Goal: Information Seeking & Learning: Understand process/instructions

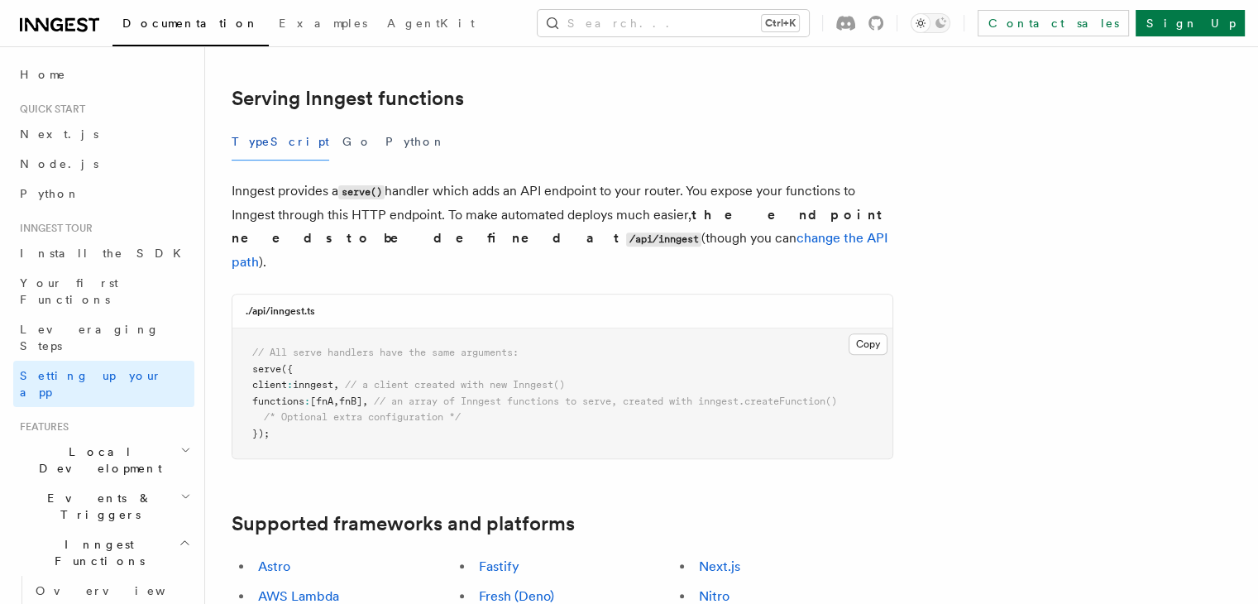
scroll to position [579, 0]
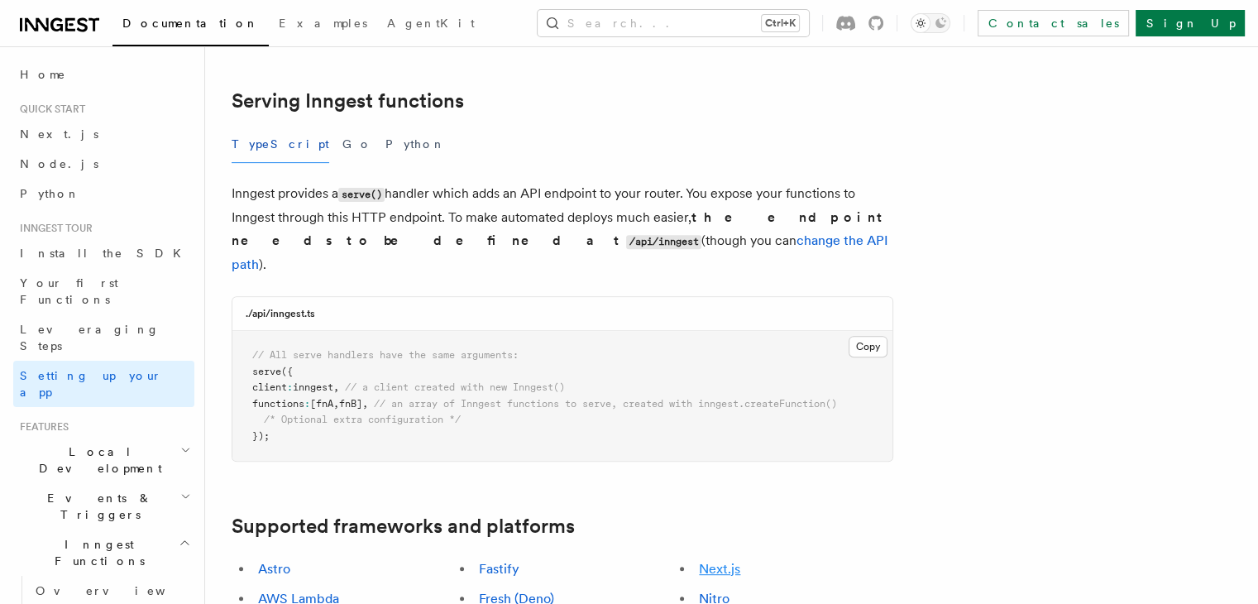
click at [736, 561] on link "Next.js" at bounding box center [719, 569] width 41 height 16
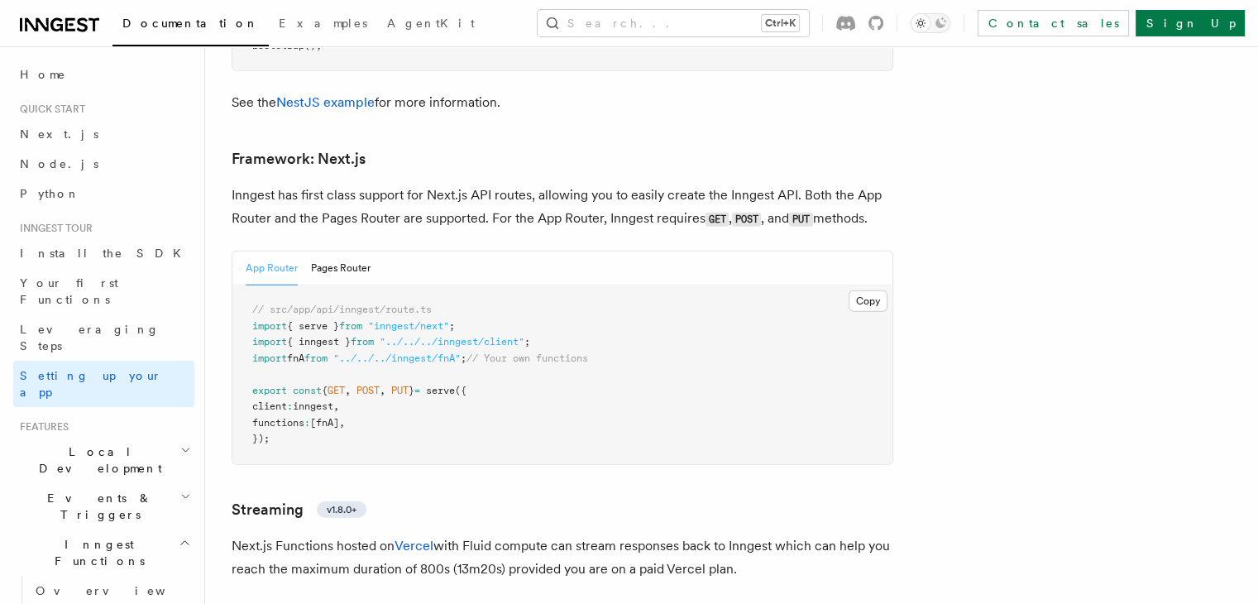
scroll to position [10768, 0]
click at [358, 251] on button "Pages Router" at bounding box center [341, 268] width 60 height 34
click at [293, 251] on button "App Router" at bounding box center [272, 268] width 52 height 34
drag, startPoint x: 307, startPoint y: 241, endPoint x: 486, endPoint y: 240, distance: 179.4
click at [486, 285] on pre "// src/app/api/inngest/route.ts import { serve } from "inngest/next" ; import {…" at bounding box center [562, 374] width 660 height 179
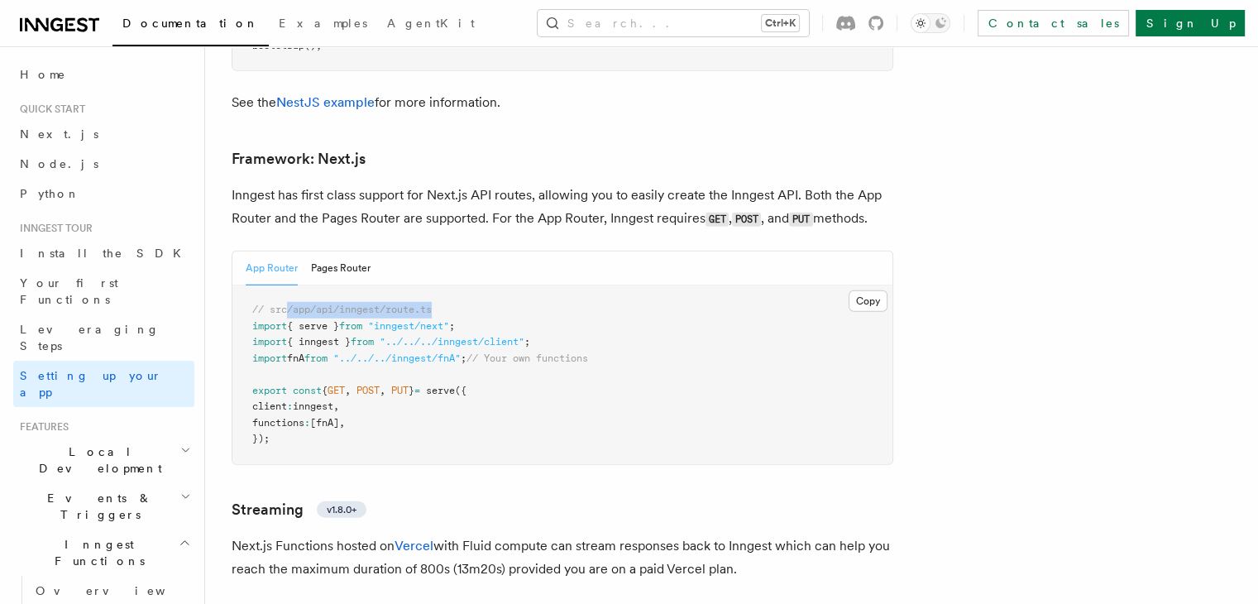
click at [465, 285] on pre "// src/app/api/inngest/route.ts import { serve } from "inngest/next" ; import {…" at bounding box center [562, 374] width 660 height 179
drag, startPoint x: 315, startPoint y: 242, endPoint x: 483, endPoint y: 242, distance: 167.8
click at [483, 285] on pre "// src/app/api/inngest/route.ts import { serve } from "inngest/next" ; import {…" at bounding box center [562, 374] width 660 height 179
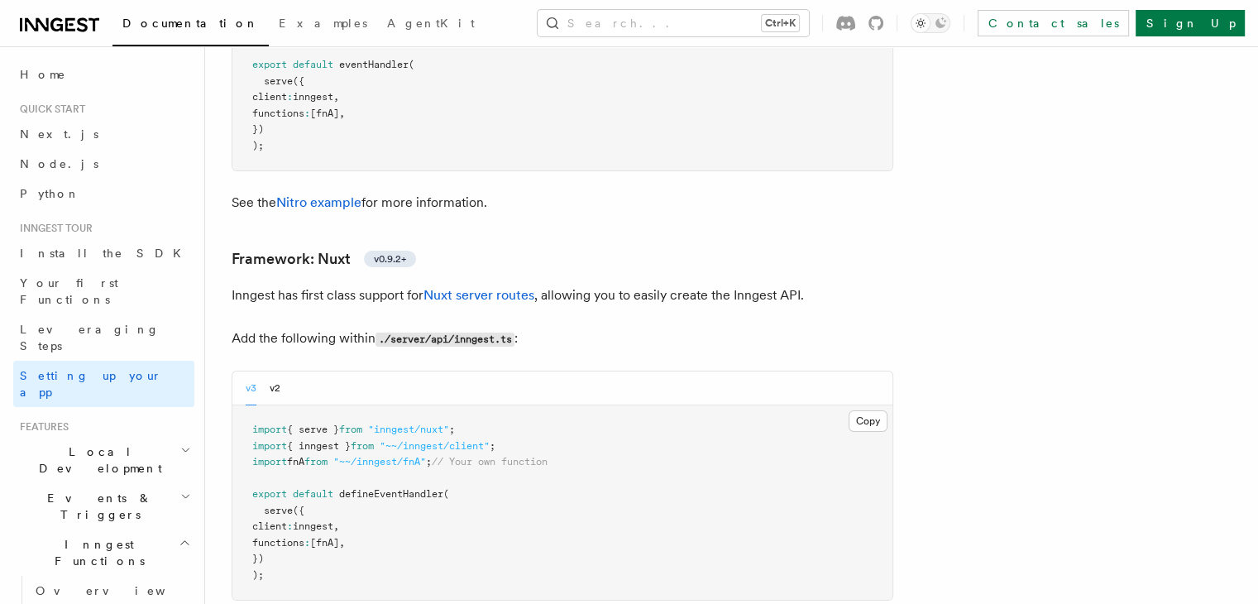
scroll to position [11760, 0]
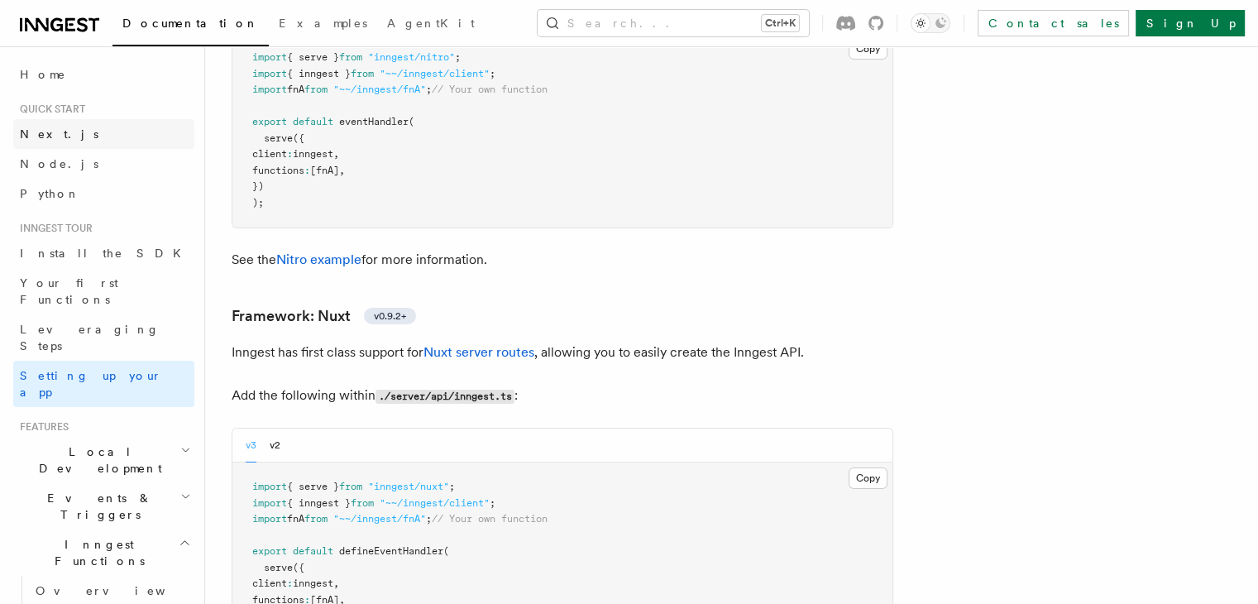
click at [53, 128] on span "Next.js" at bounding box center [59, 133] width 79 height 13
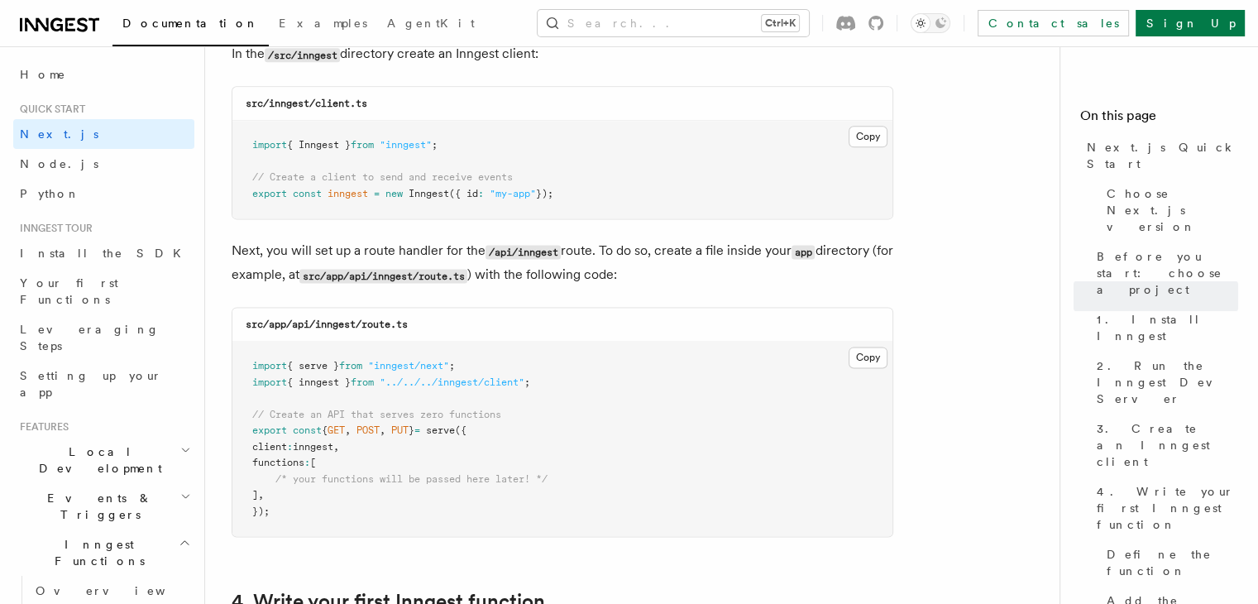
scroll to position [2150, 0]
